Goal: Information Seeking & Learning: Learn about a topic

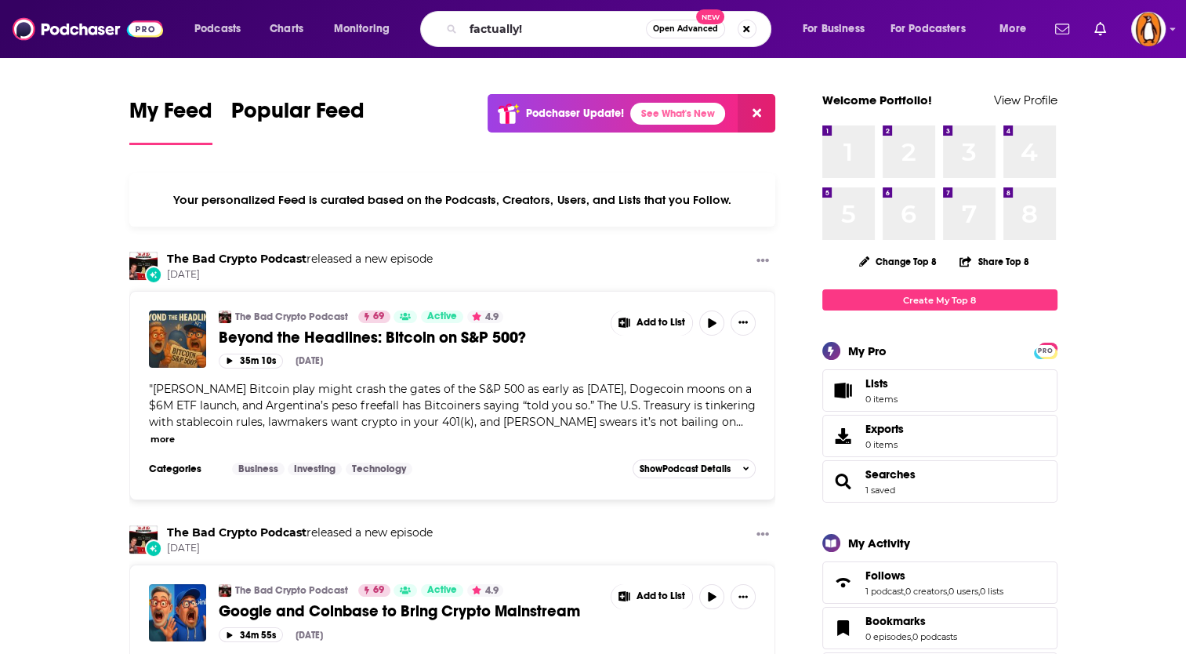
type input "factually!"
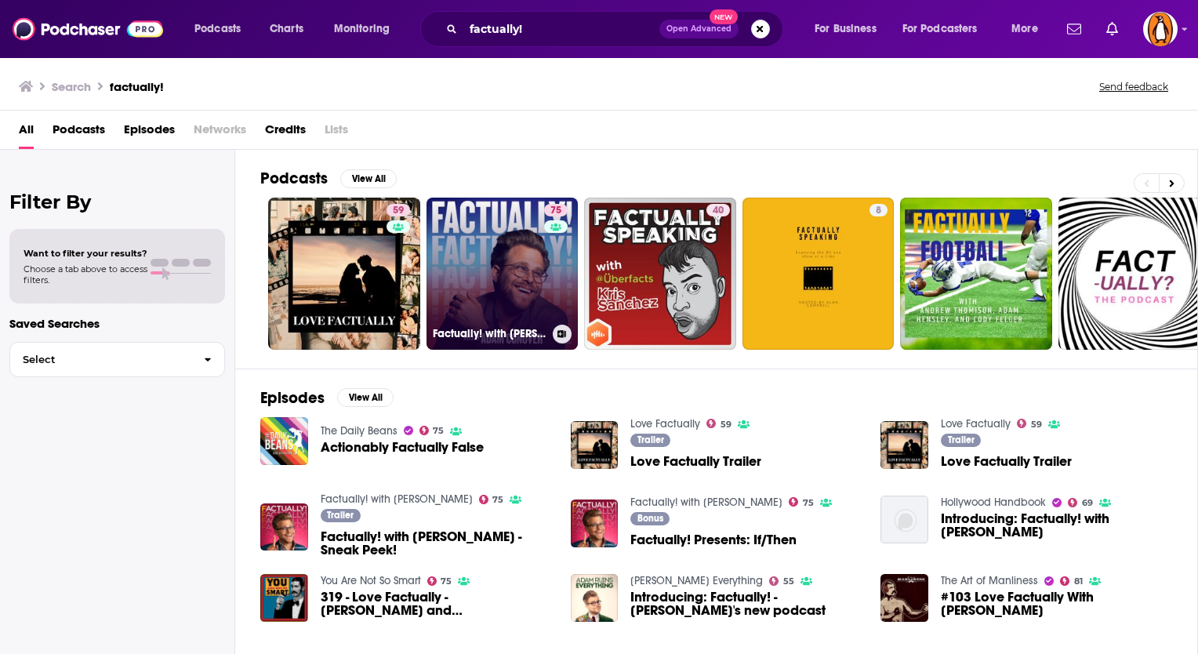
click at [503, 266] on link "75 Factually! with [PERSON_NAME]" at bounding box center [503, 274] width 152 height 152
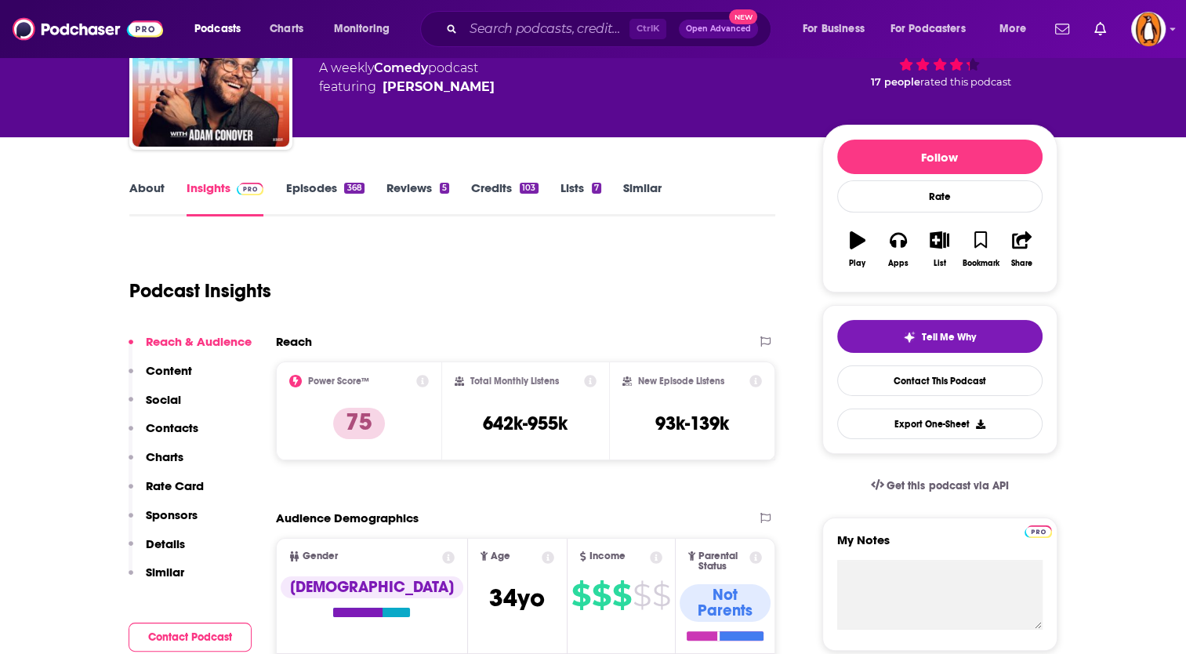
scroll to position [33, 0]
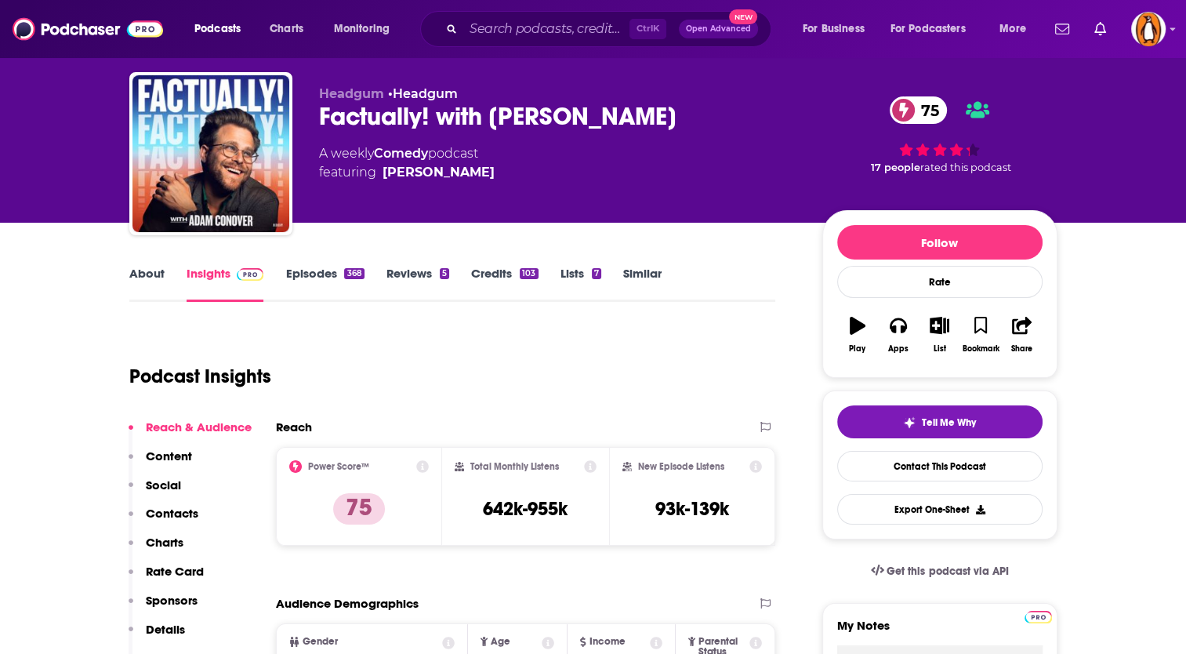
click at [328, 278] on link "Episodes 368" at bounding box center [324, 284] width 78 height 36
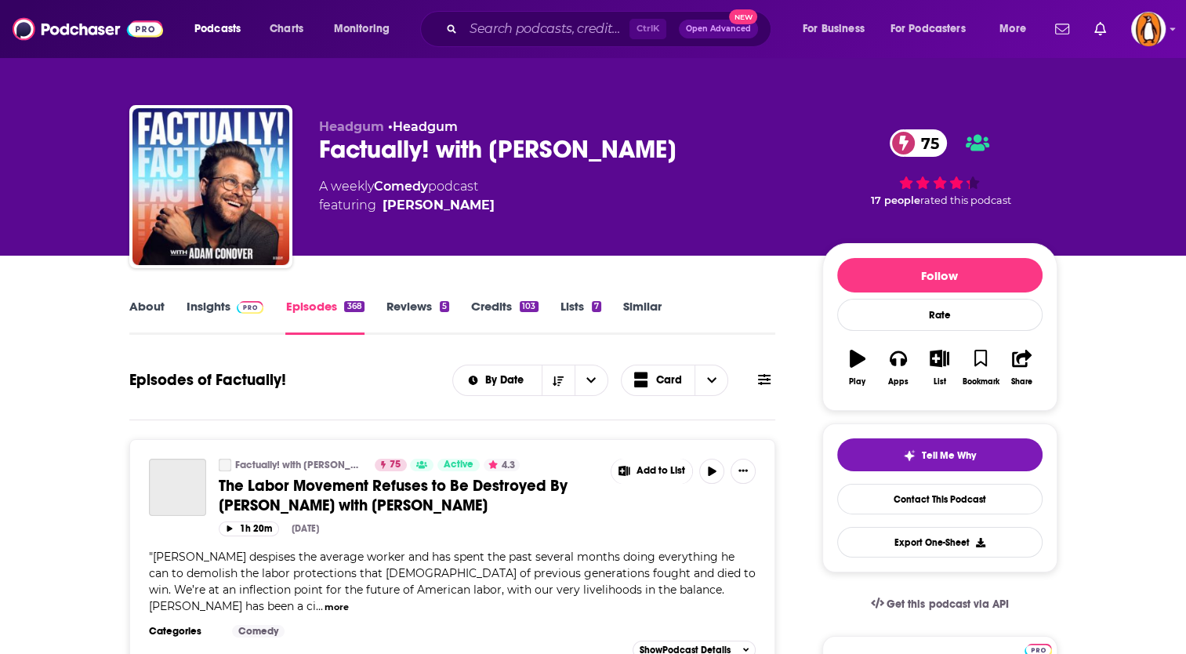
click at [149, 303] on link "About" at bounding box center [146, 317] width 35 height 36
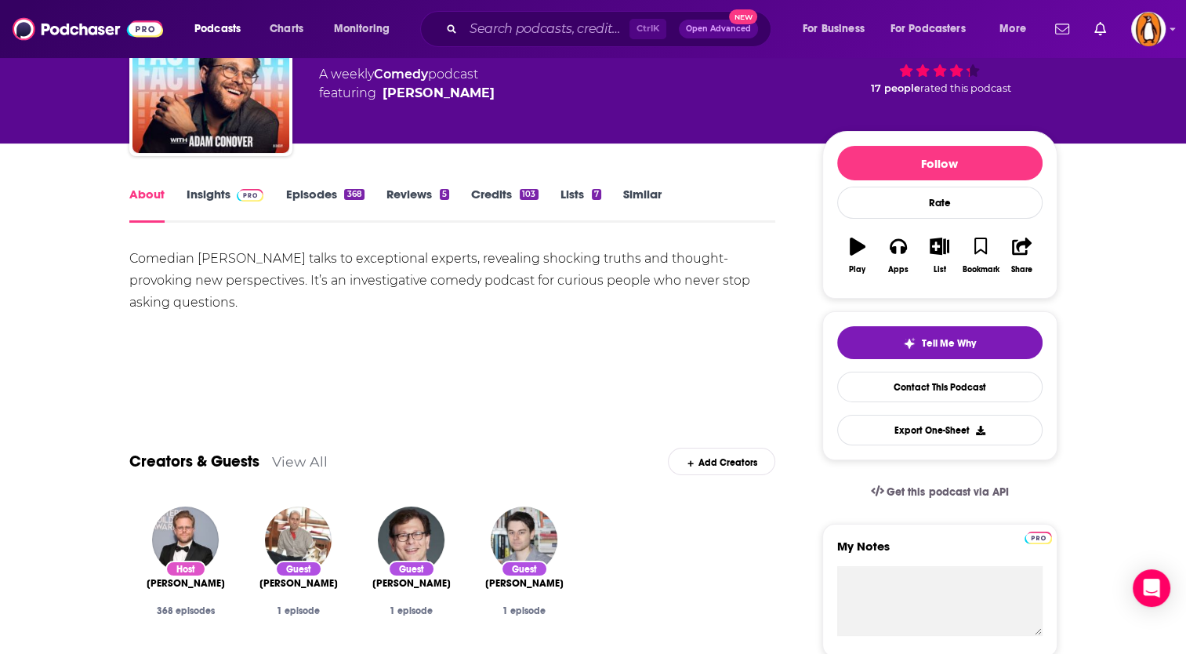
scroll to position [228, 0]
